Goal: Information Seeking & Learning: Learn about a topic

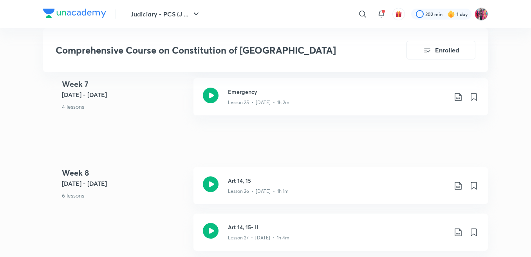
scroll to position [1845, 0]
